Goal: Task Accomplishment & Management: Manage account settings

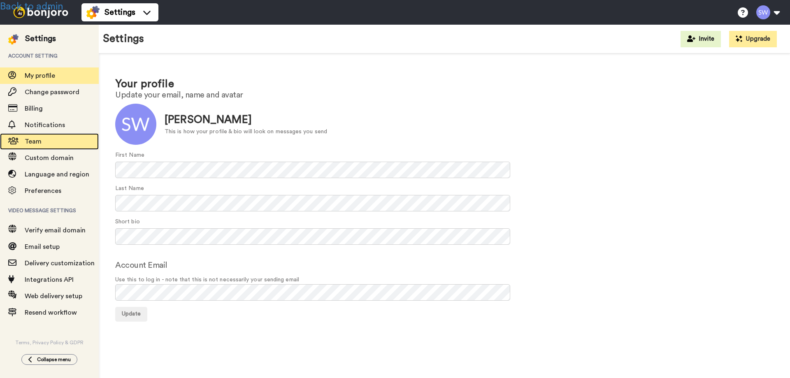
click at [37, 141] on span "Team" at bounding box center [33, 141] width 17 height 7
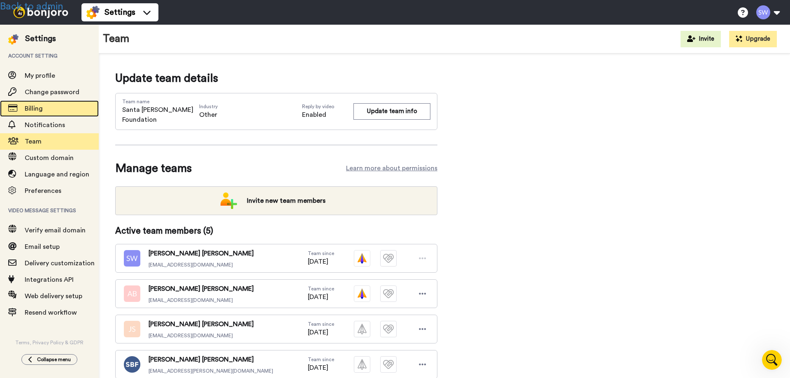
click at [30, 106] on span "Billing" at bounding box center [34, 108] width 18 height 7
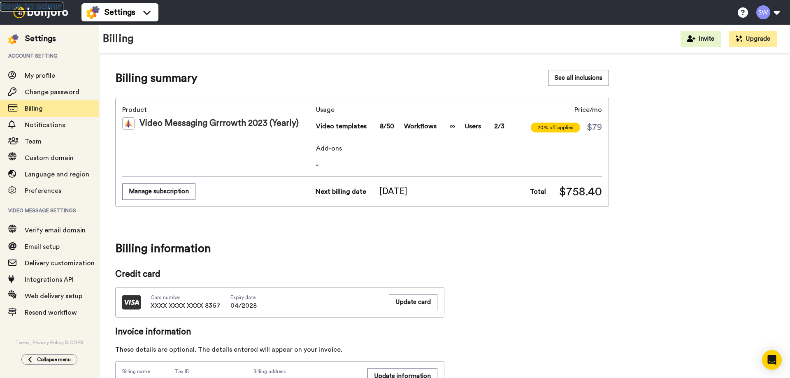
click at [42, 3] on link "Back to admin" at bounding box center [31, 7] width 63 height 10
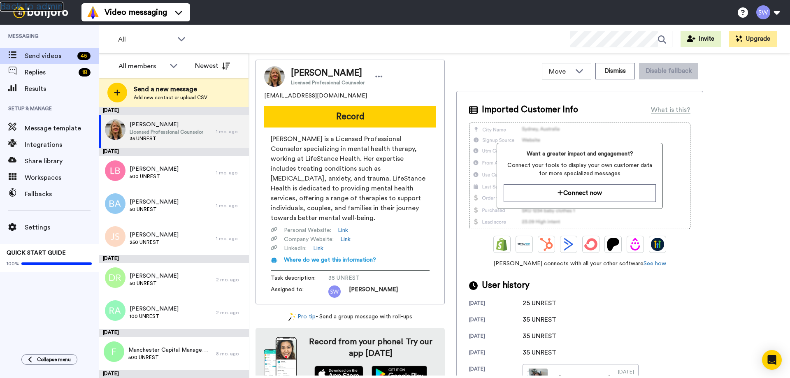
click at [47, 5] on link "Back to admin" at bounding box center [31, 7] width 63 height 10
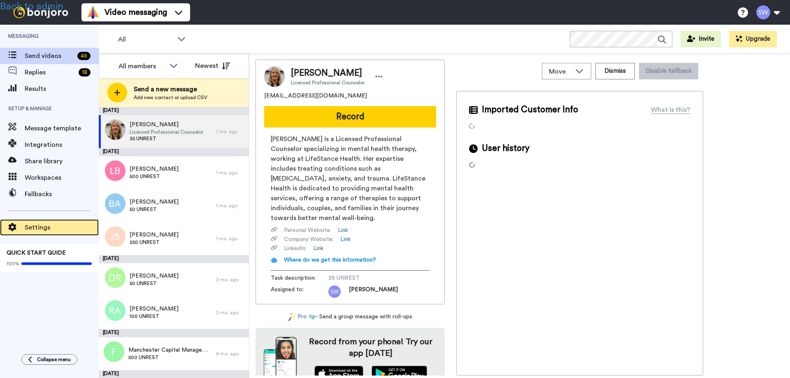
click at [43, 231] on span "Settings" at bounding box center [62, 228] width 74 height 10
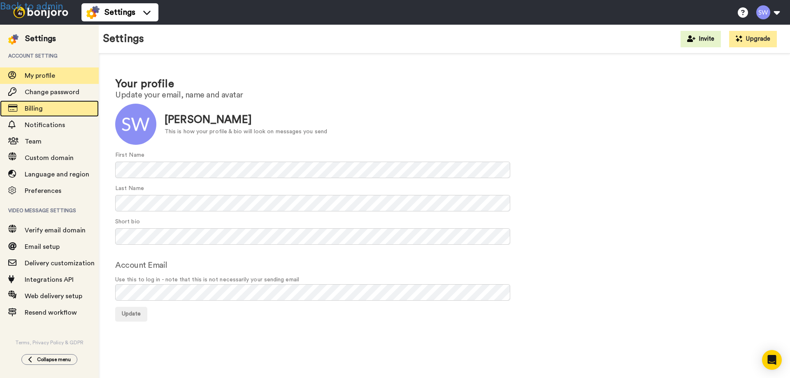
click at [37, 107] on span "Billing" at bounding box center [34, 108] width 18 height 7
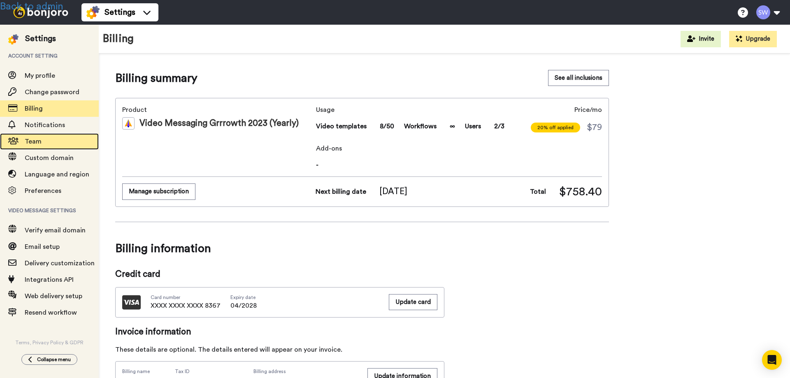
click at [35, 142] on span "Team" at bounding box center [33, 141] width 17 height 7
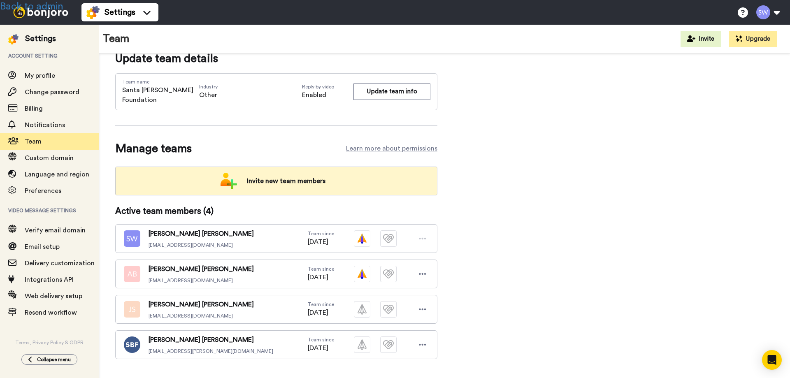
scroll to position [29, 0]
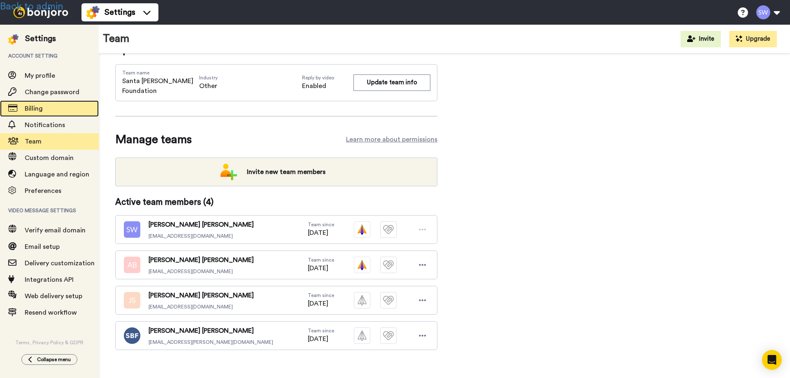
click at [37, 108] on span "Billing" at bounding box center [34, 108] width 18 height 7
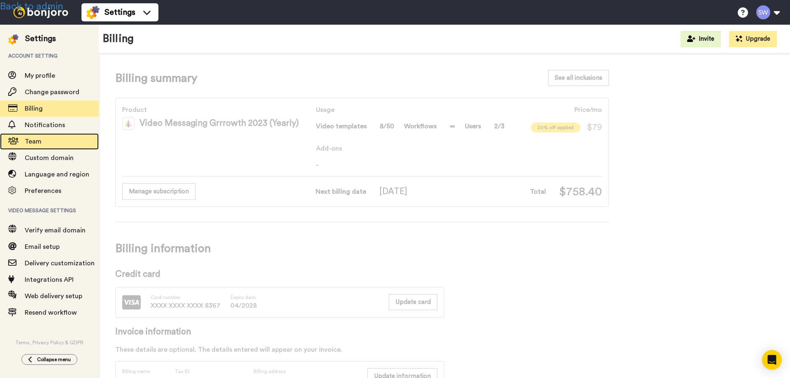
click at [33, 142] on span "Team" at bounding box center [33, 141] width 17 height 7
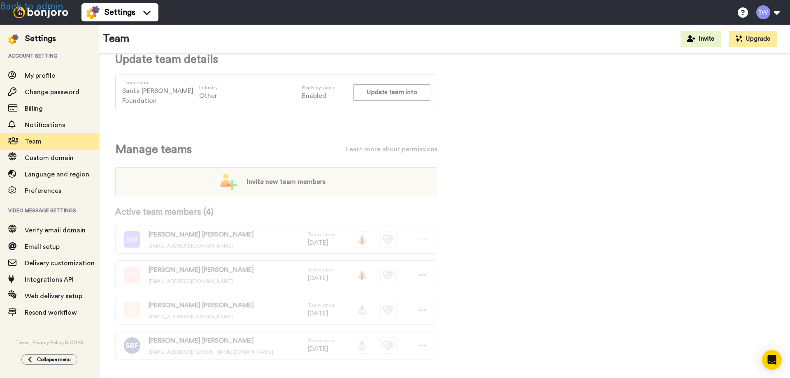
scroll to position [29, 0]
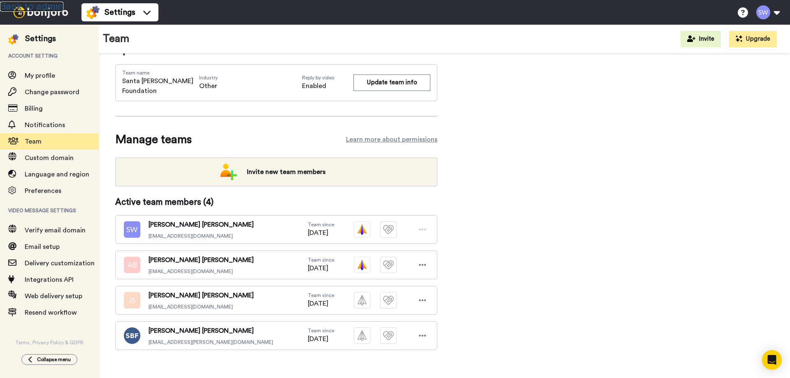
click at [45, 4] on link "Back to admin" at bounding box center [31, 7] width 63 height 10
